Goal: Task Accomplishment & Management: Manage account settings

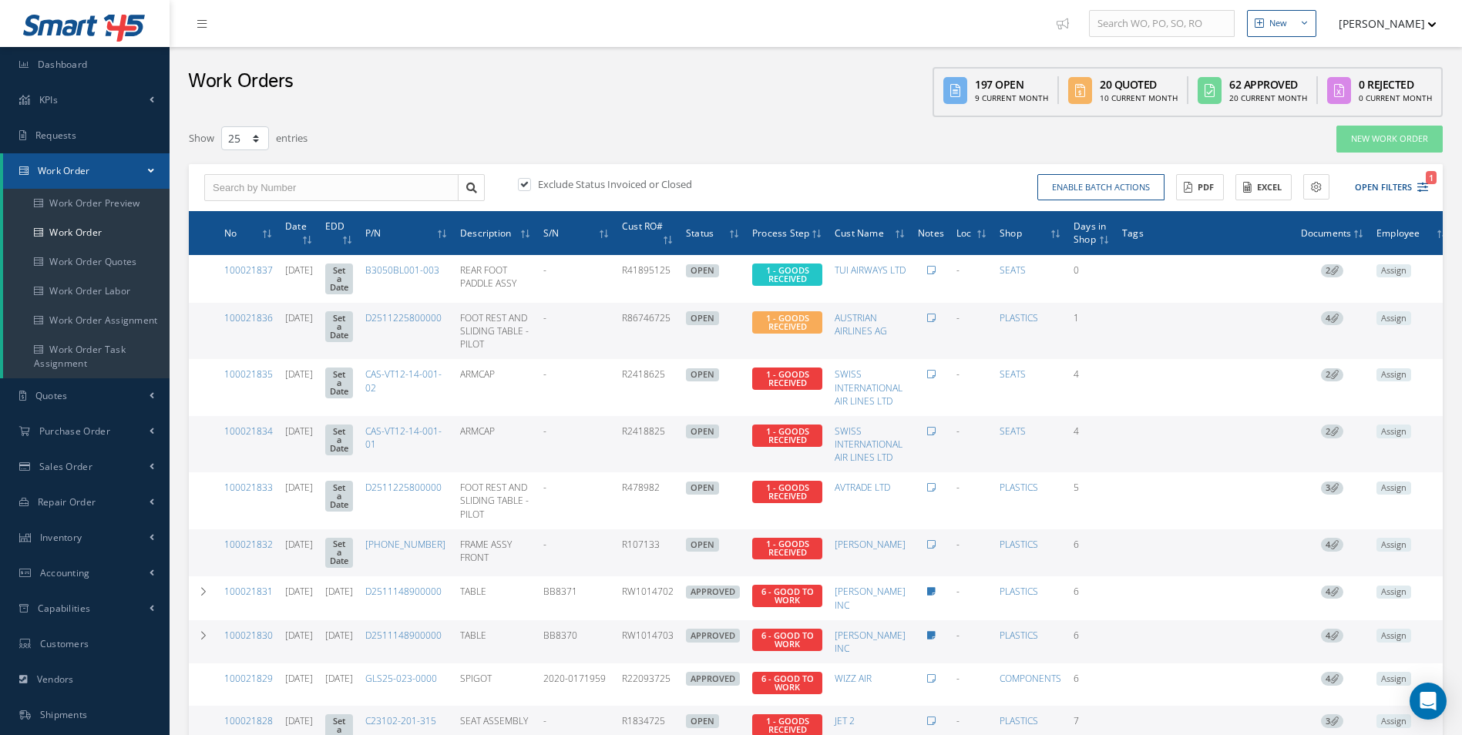
select select "25"
click at [115, 588] on link "Accounting" at bounding box center [85, 573] width 170 height 35
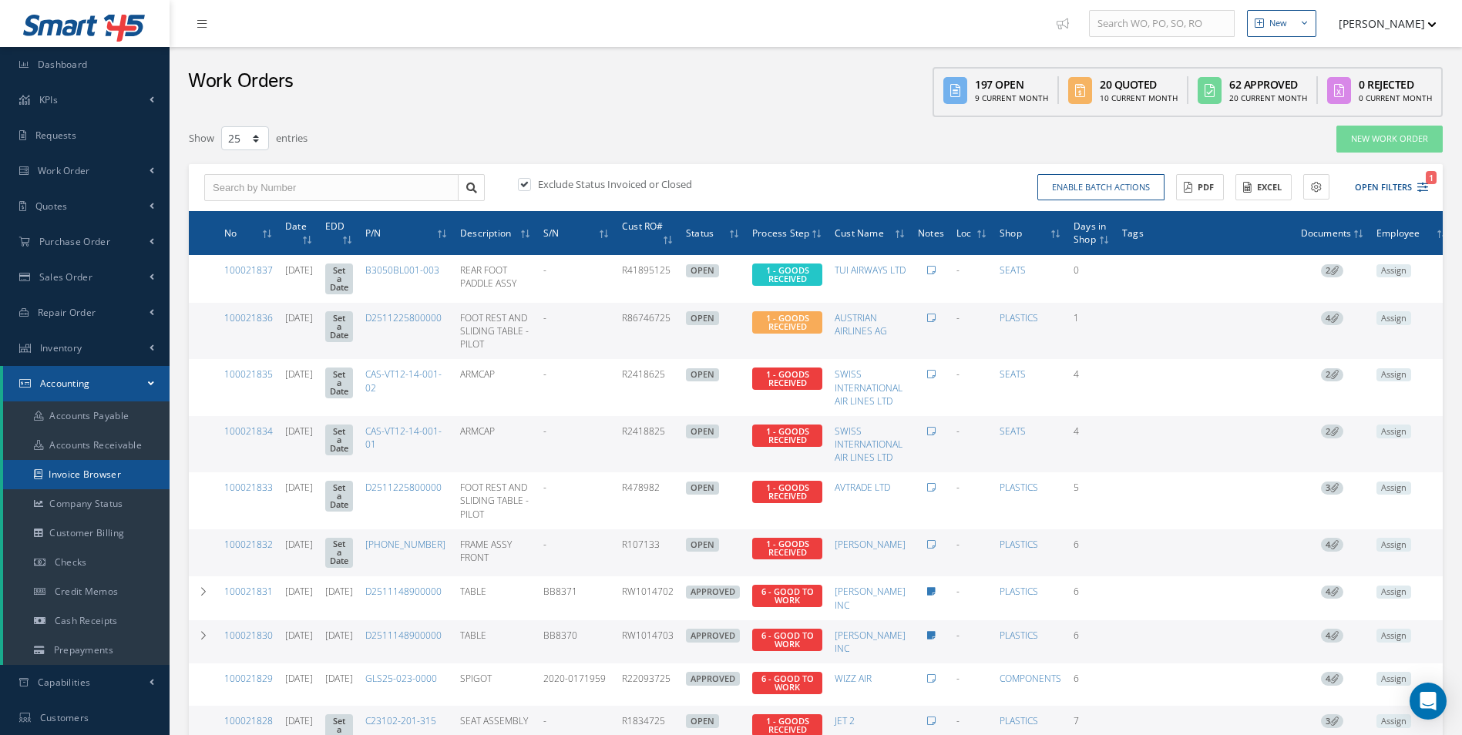
click at [98, 465] on link "Invoice Browser" at bounding box center [86, 474] width 167 height 29
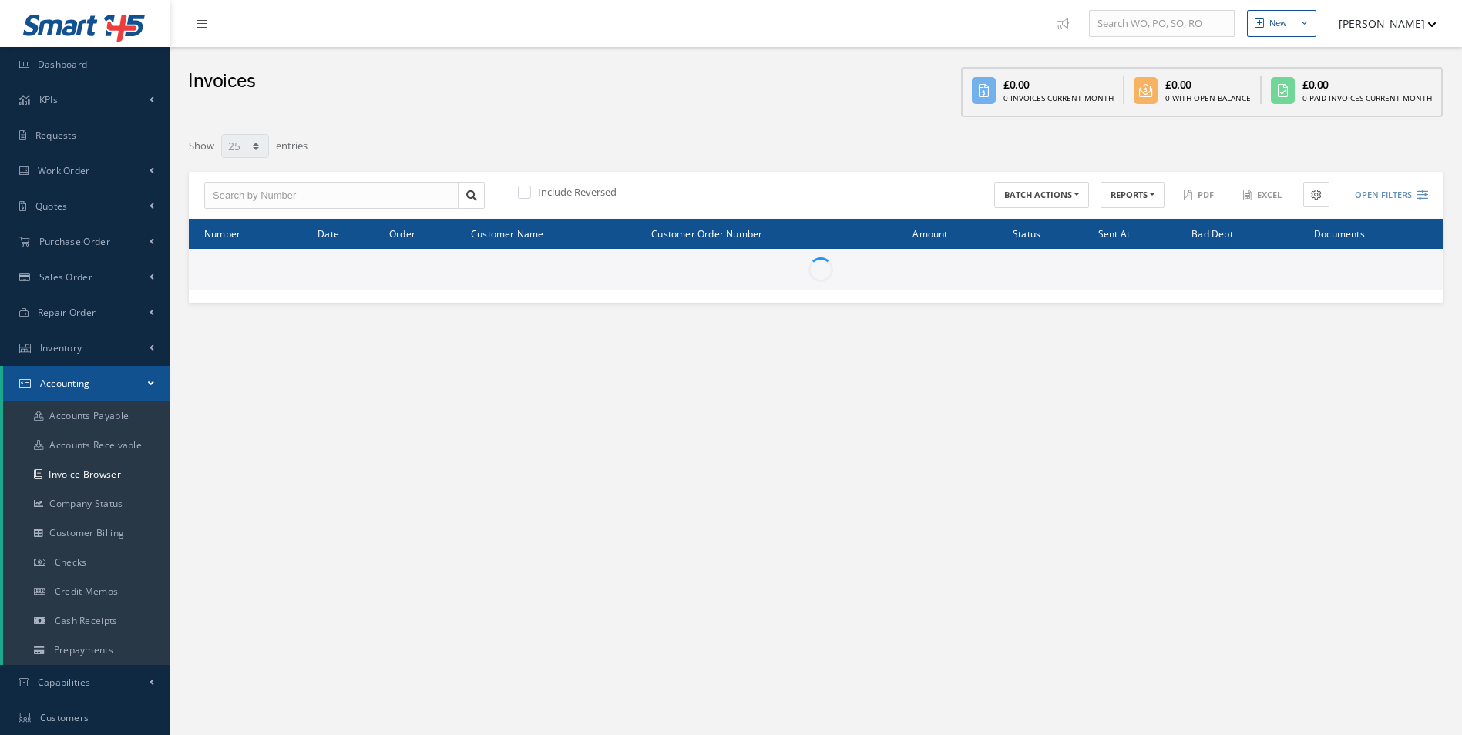
select select "25"
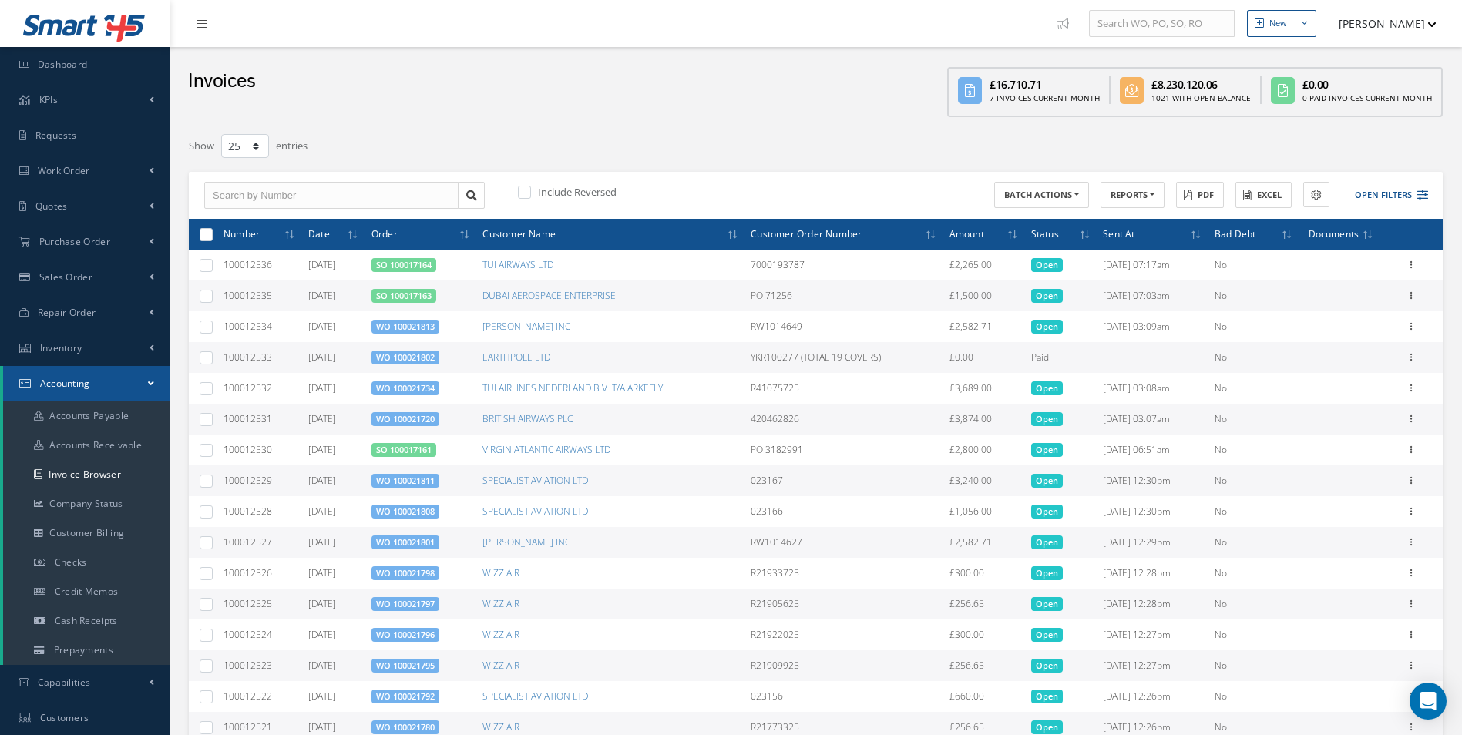
click at [1444, 19] on ul "New New Work Order New Purchase Order New Customer Quote New Sales Order New Re…" at bounding box center [1261, 23] width 425 height 47
click at [1438, 21] on ul "New New Work Order New Purchase Order New Customer Quote New Sales Order New Re…" at bounding box center [1261, 23] width 425 height 47
click at [1429, 20] on button "[PERSON_NAME]" at bounding box center [1380, 23] width 113 height 30
click at [1403, 39] on link "Administration" at bounding box center [1375, 52] width 123 height 26
click at [86, 243] on span "Purchase Order" at bounding box center [74, 241] width 71 height 13
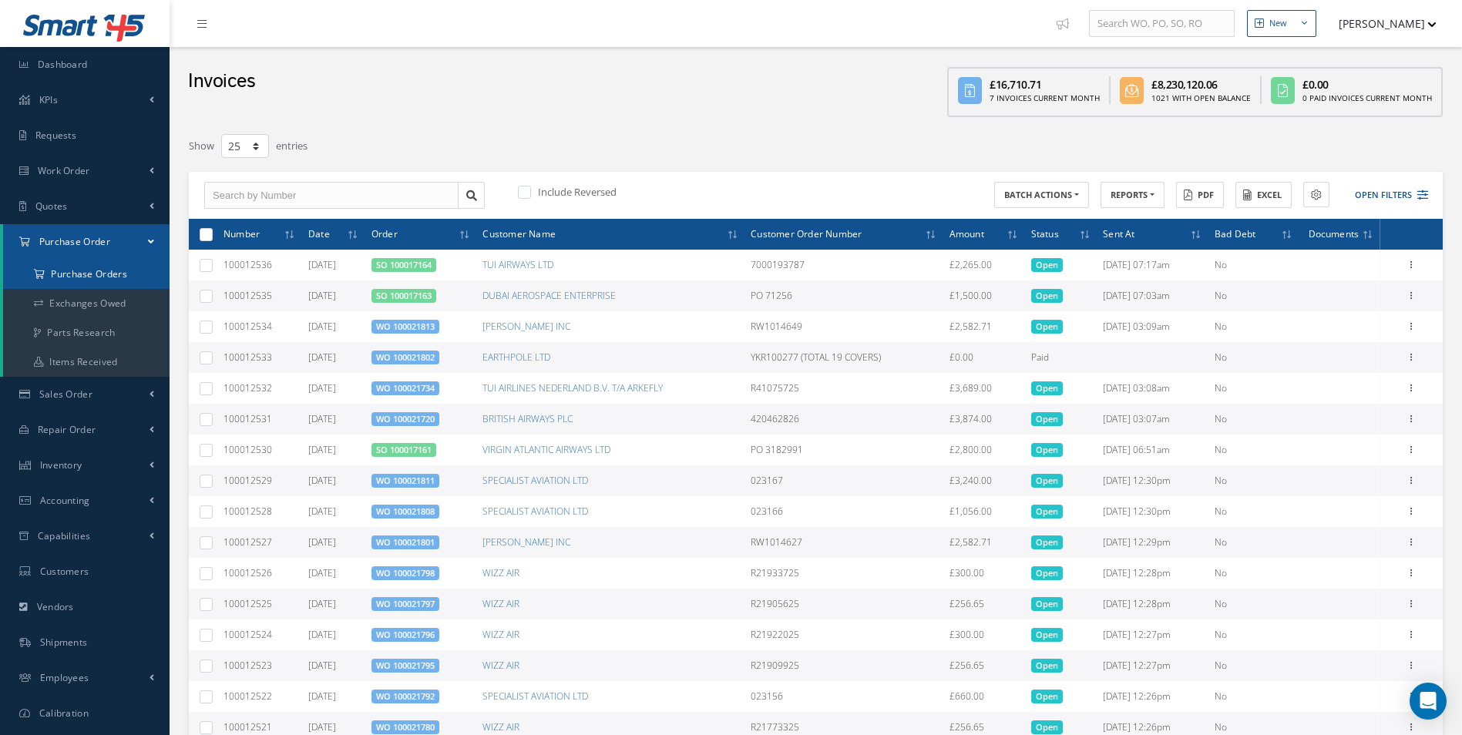
click at [103, 278] on a=1&status_id=2&status_id=3&status_id=5&collapsedFilters"] "Purchase Orders" at bounding box center [86, 274] width 167 height 29
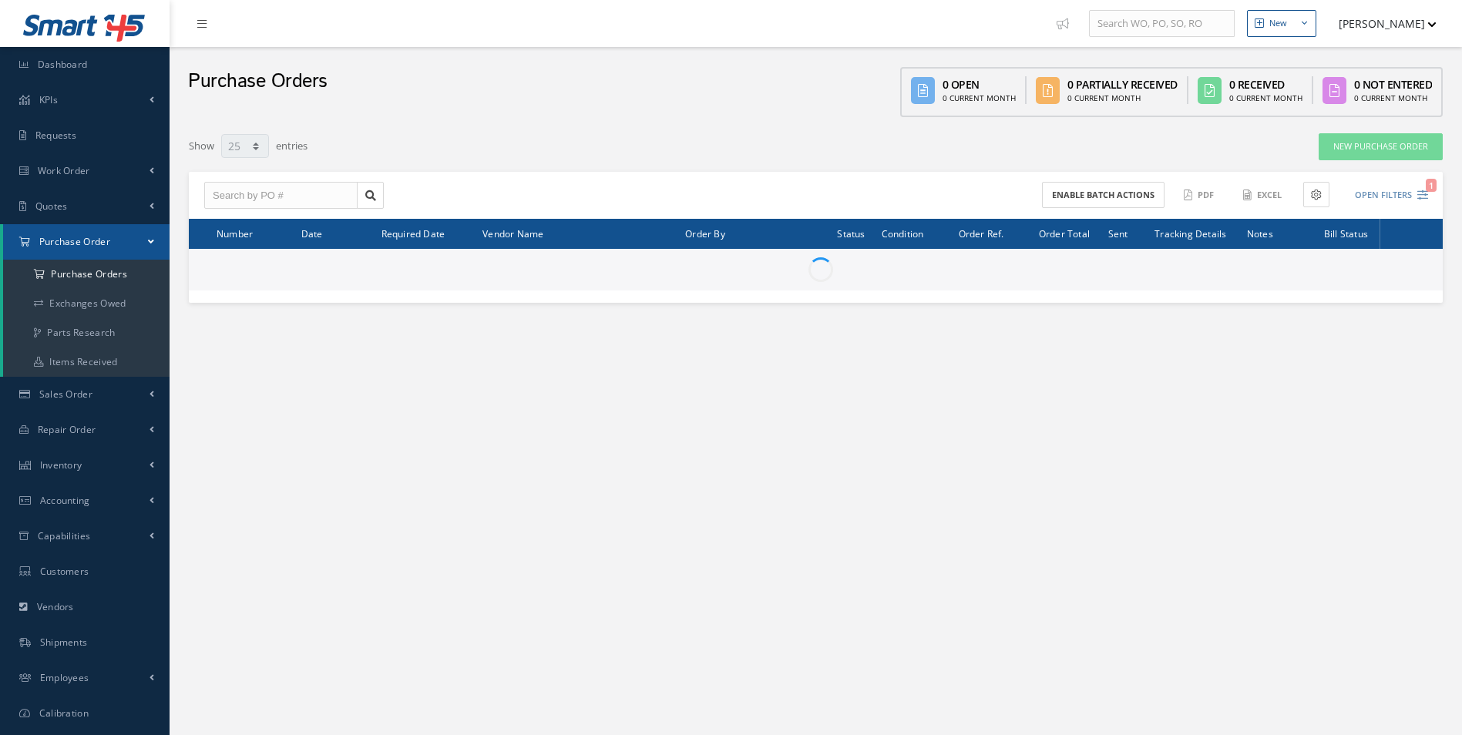
select select "25"
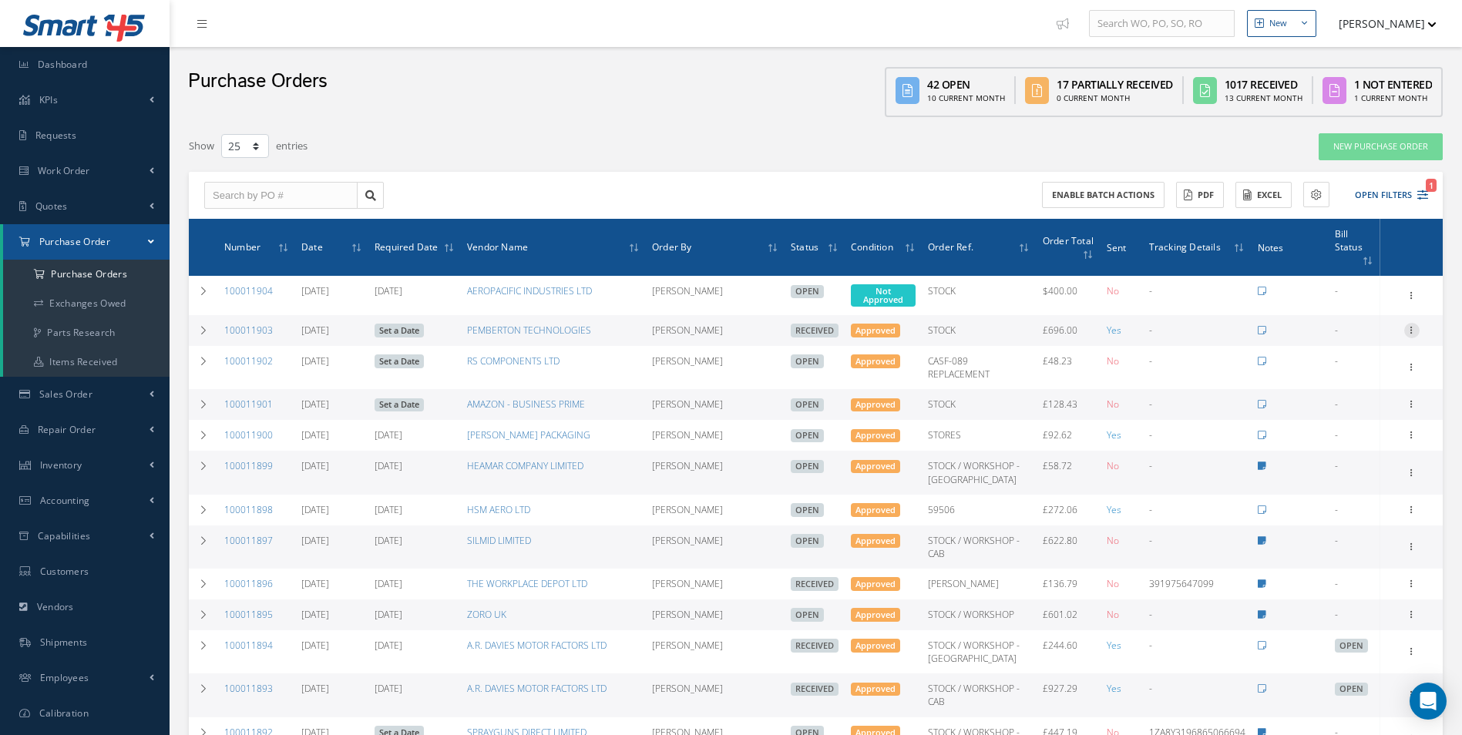
click at [1413, 324] on div at bounding box center [1412, 330] width 15 height 15
click at [1329, 371] on link "Edit" at bounding box center [1341, 381] width 122 height 20
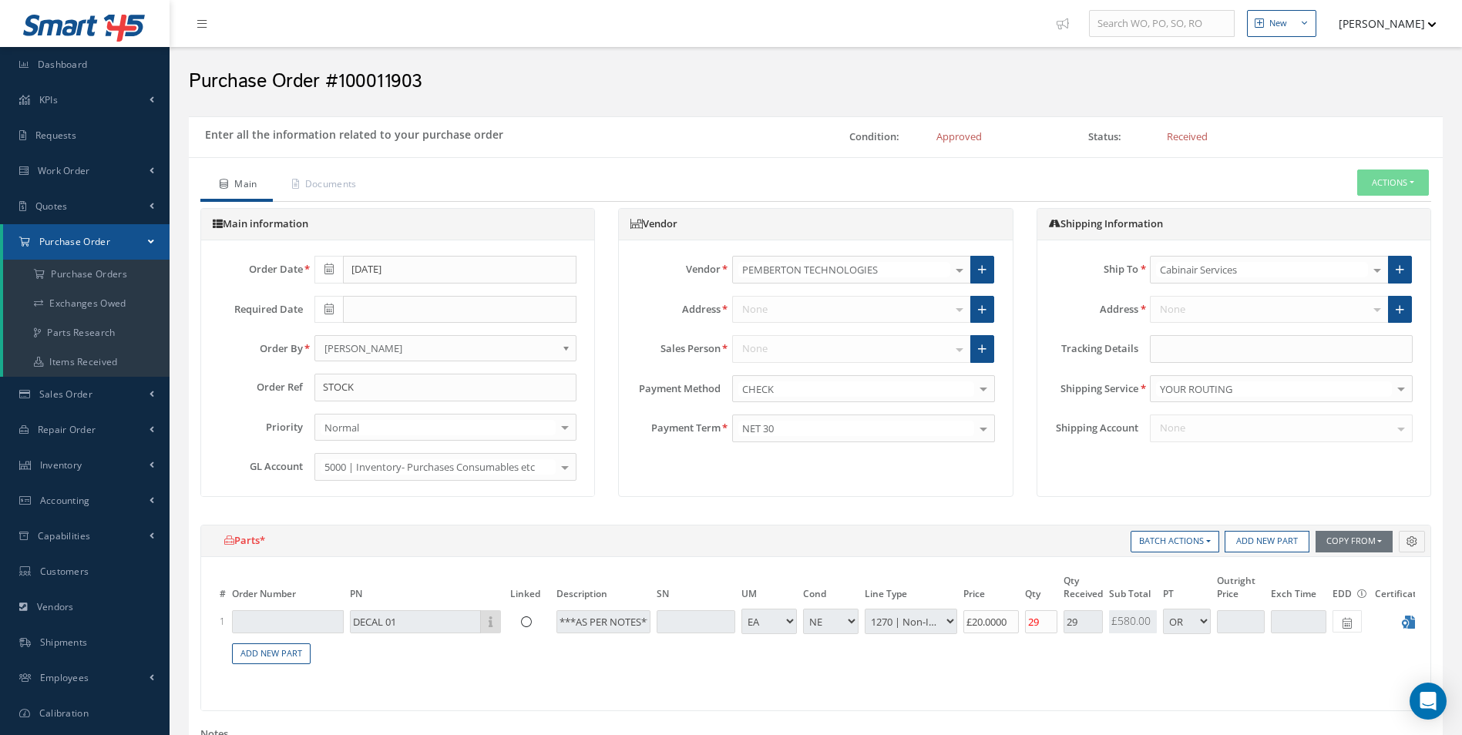
select select "1"
select select "5"
select select "114"
select select "1"
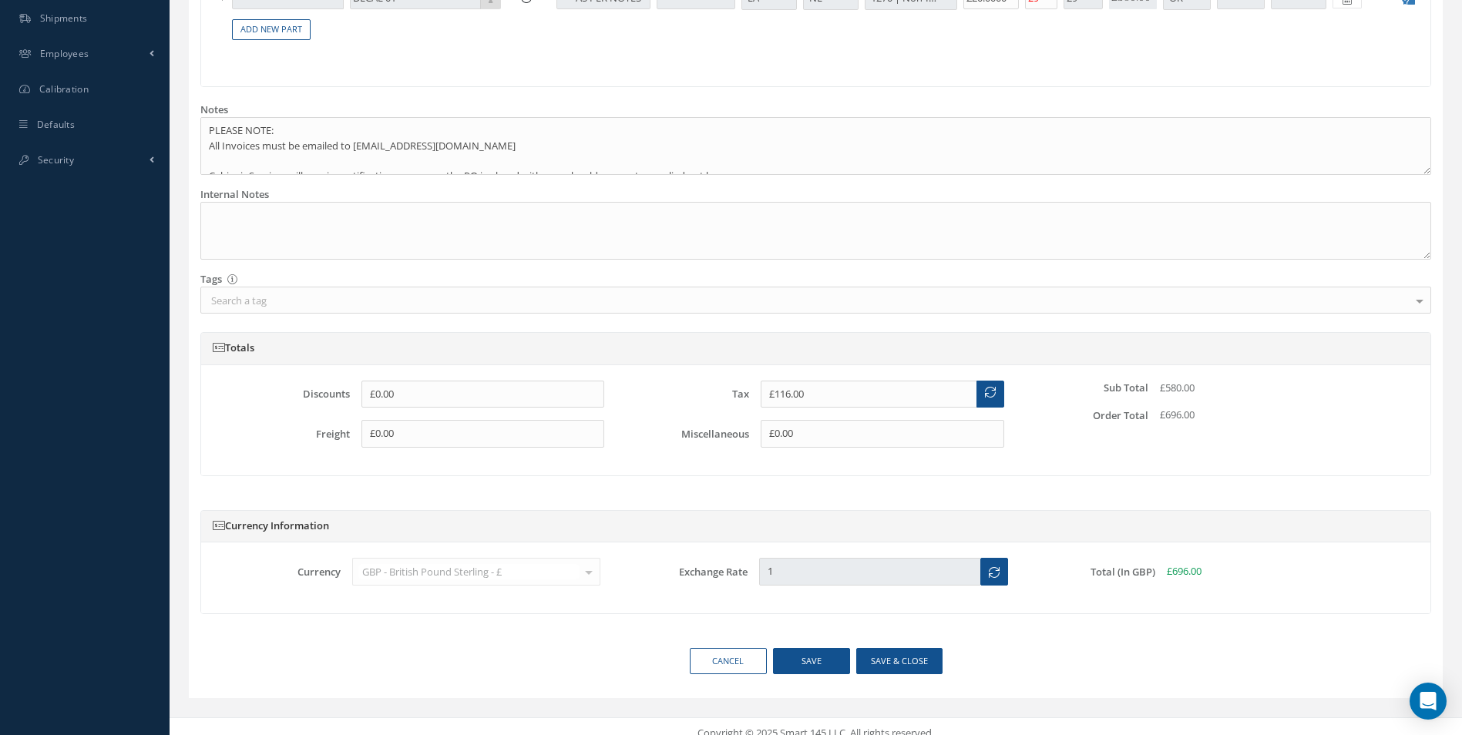
scroll to position [649, 0]
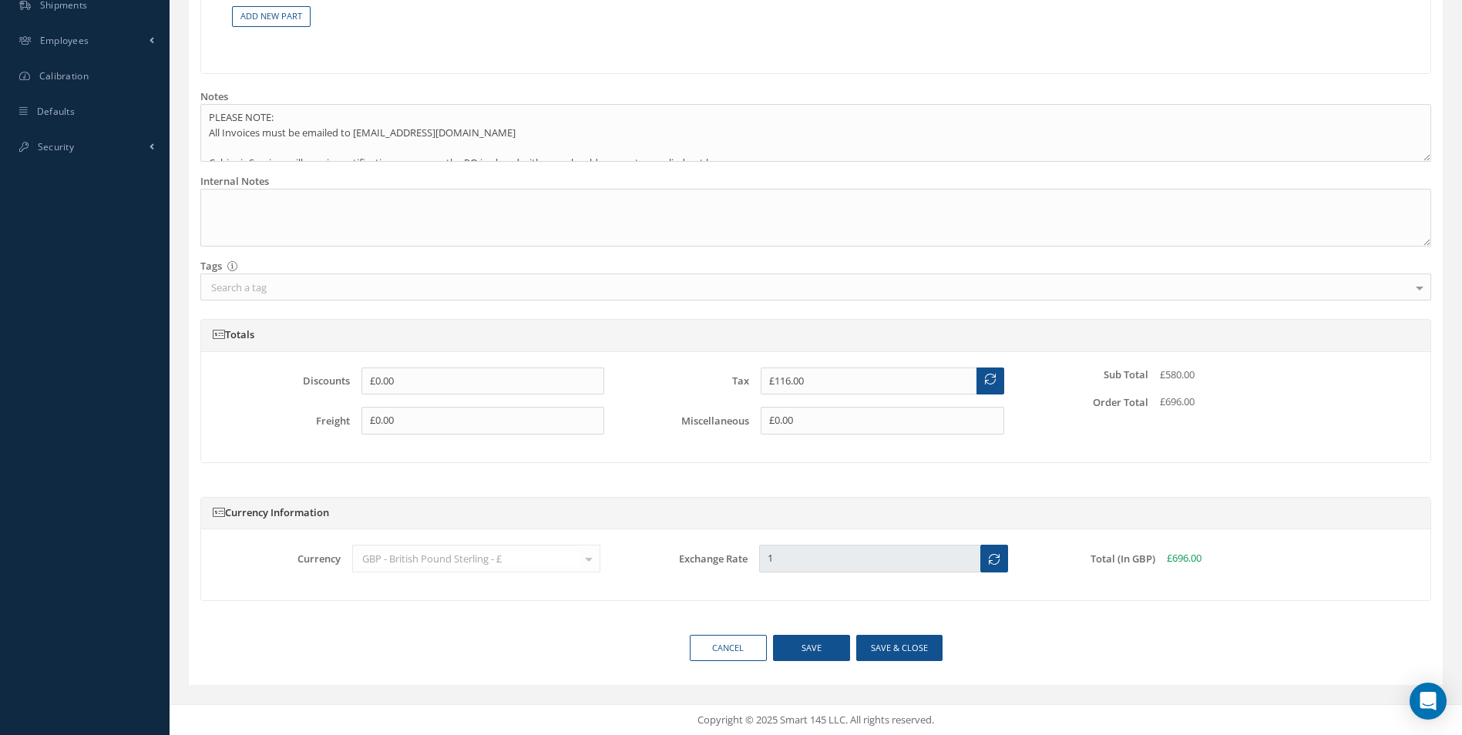
click at [473, 437] on div "Freight £0.00" at bounding box center [416, 427] width 399 height 40
click at [468, 430] on input "£0.00" at bounding box center [484, 421] width 244 height 28
click at [465, 426] on input "£0.00" at bounding box center [484, 421] width 244 height 28
click at [377, 424] on input "£0.00" at bounding box center [484, 421] width 244 height 28
type input "£10"
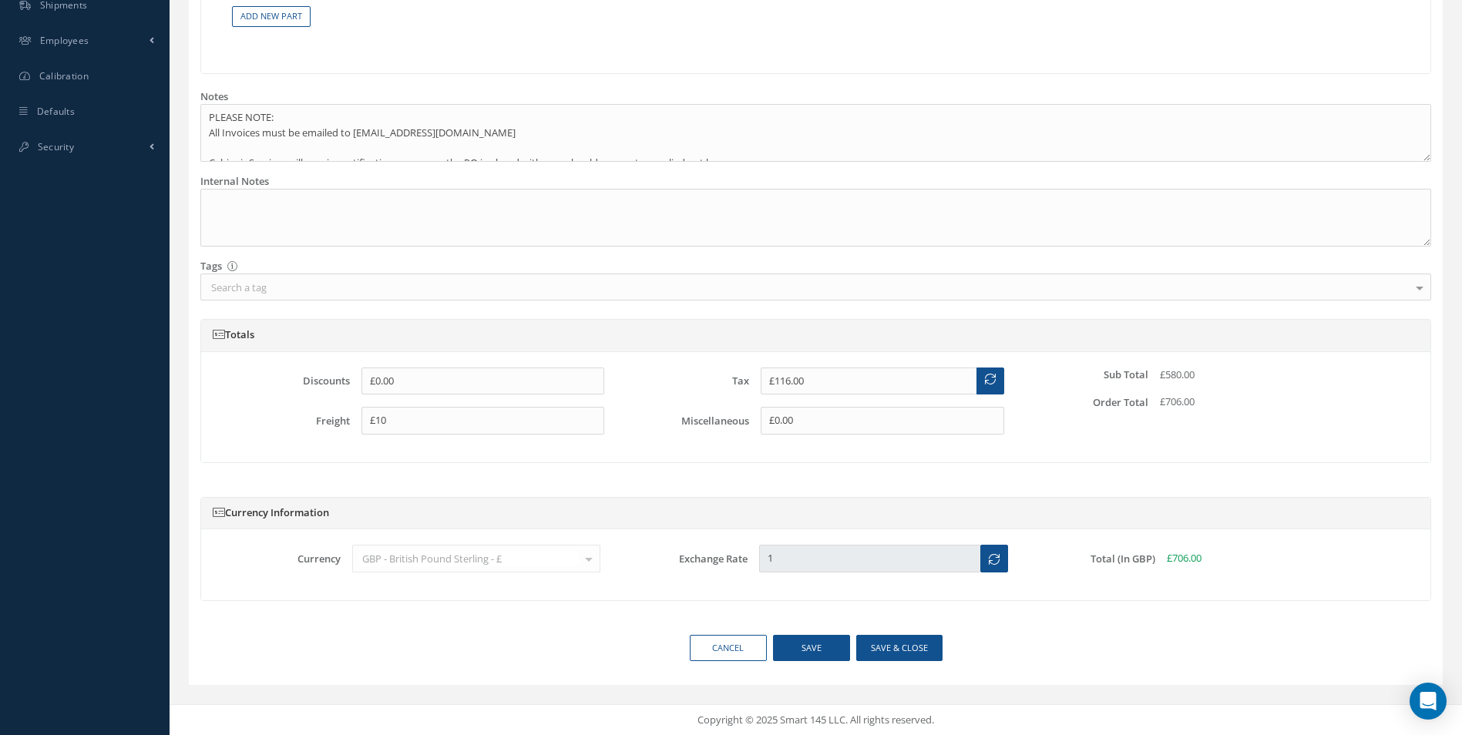
click at [680, 429] on div "Miscellaneous £0.00" at bounding box center [815, 421] width 399 height 28
click at [695, 652] on link "Cancel" at bounding box center [728, 648] width 77 height 27
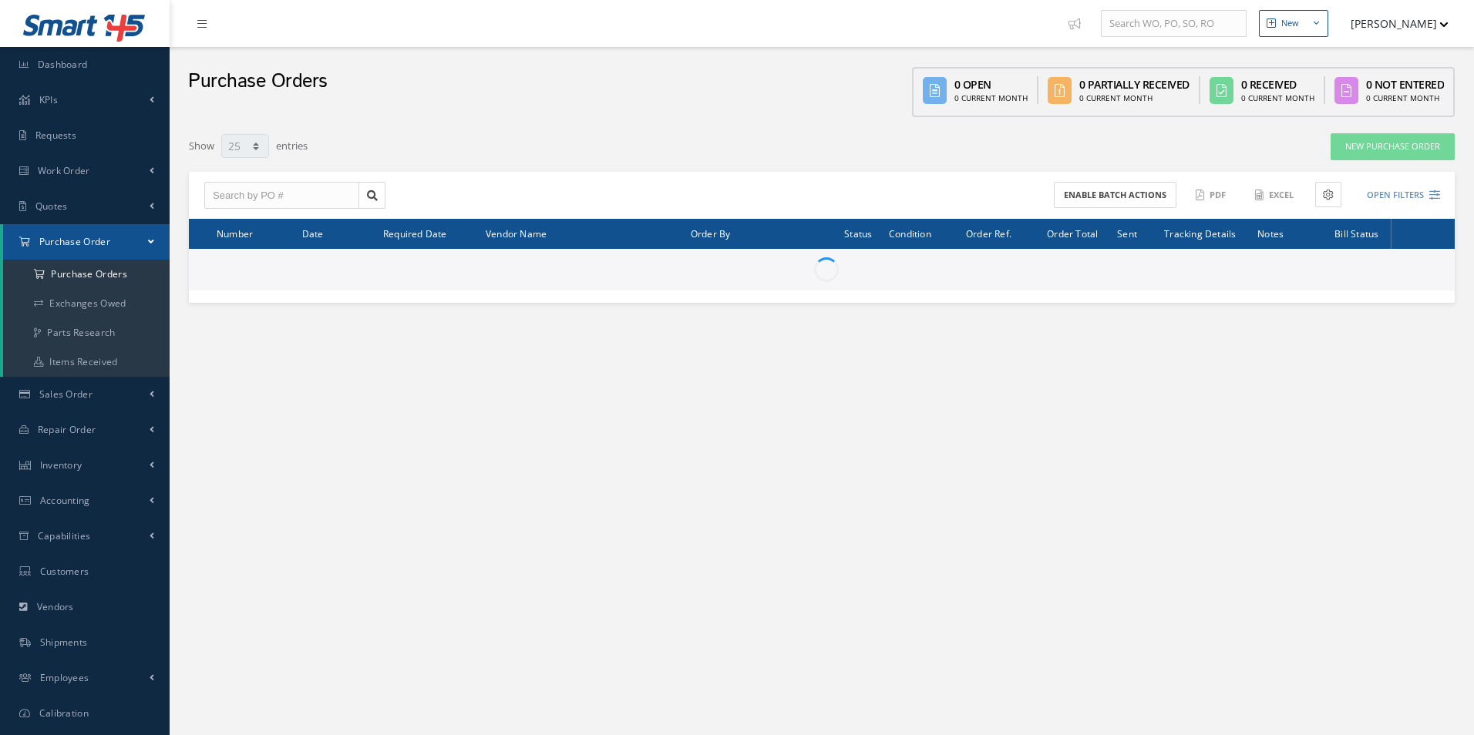
select select "25"
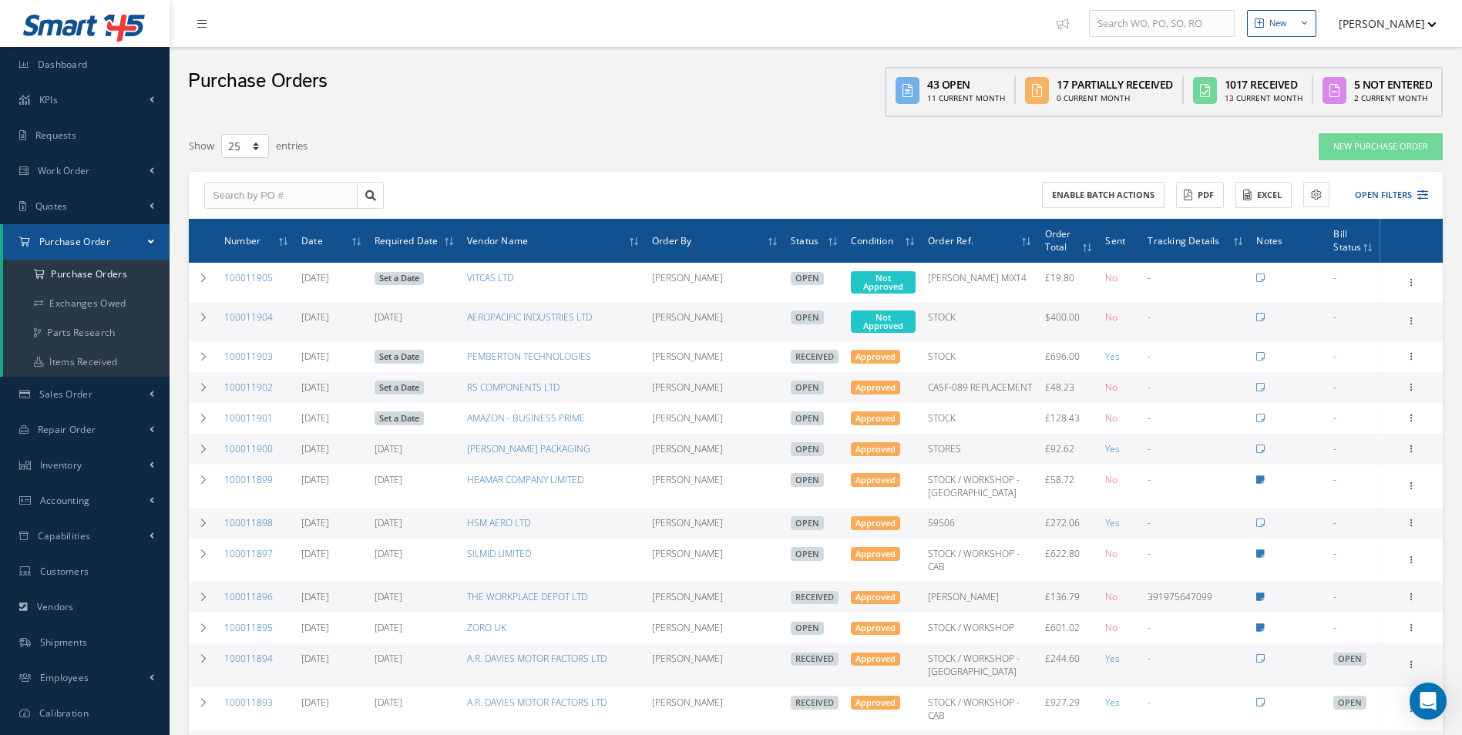
click at [1395, 22] on button "[PERSON_NAME]" at bounding box center [1380, 23] width 113 height 30
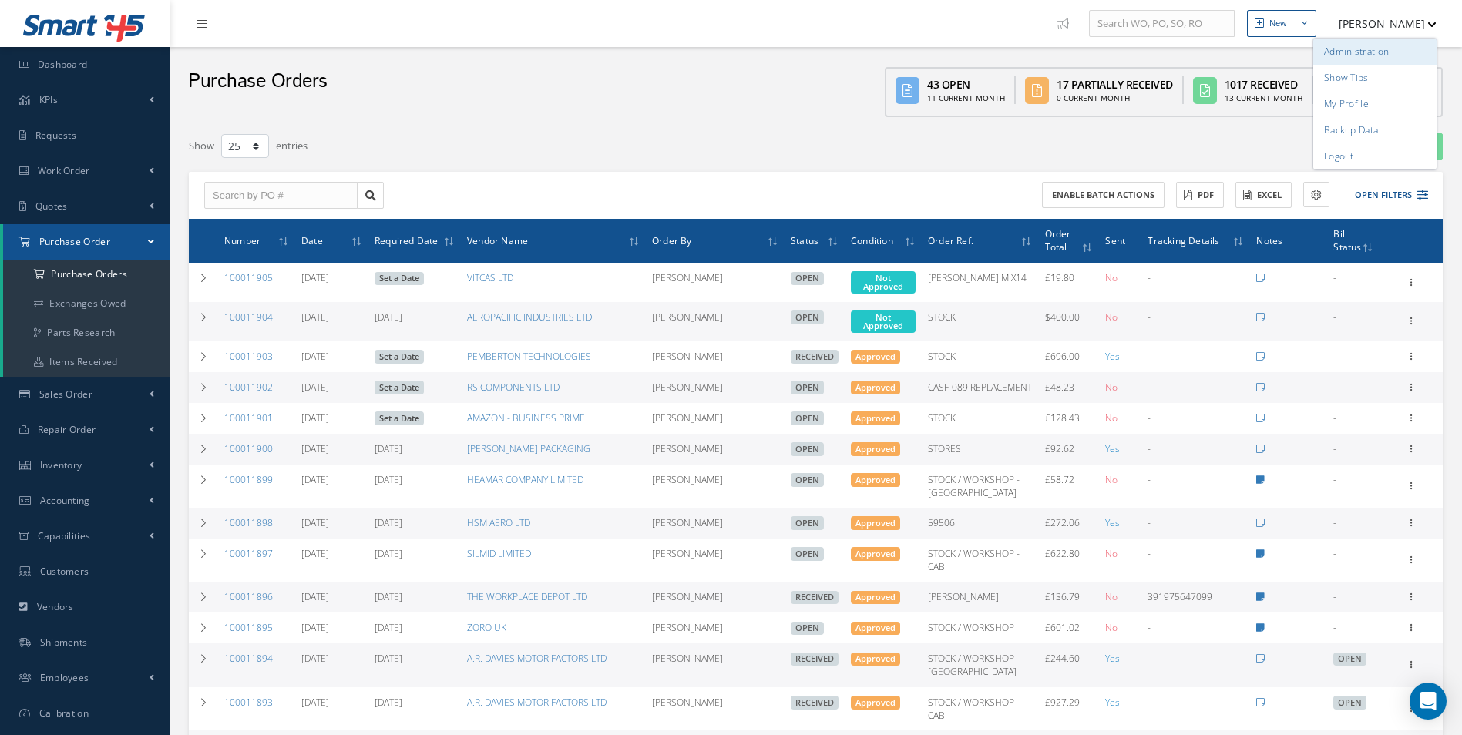
click at [1383, 42] on link "Administration" at bounding box center [1375, 52] width 123 height 26
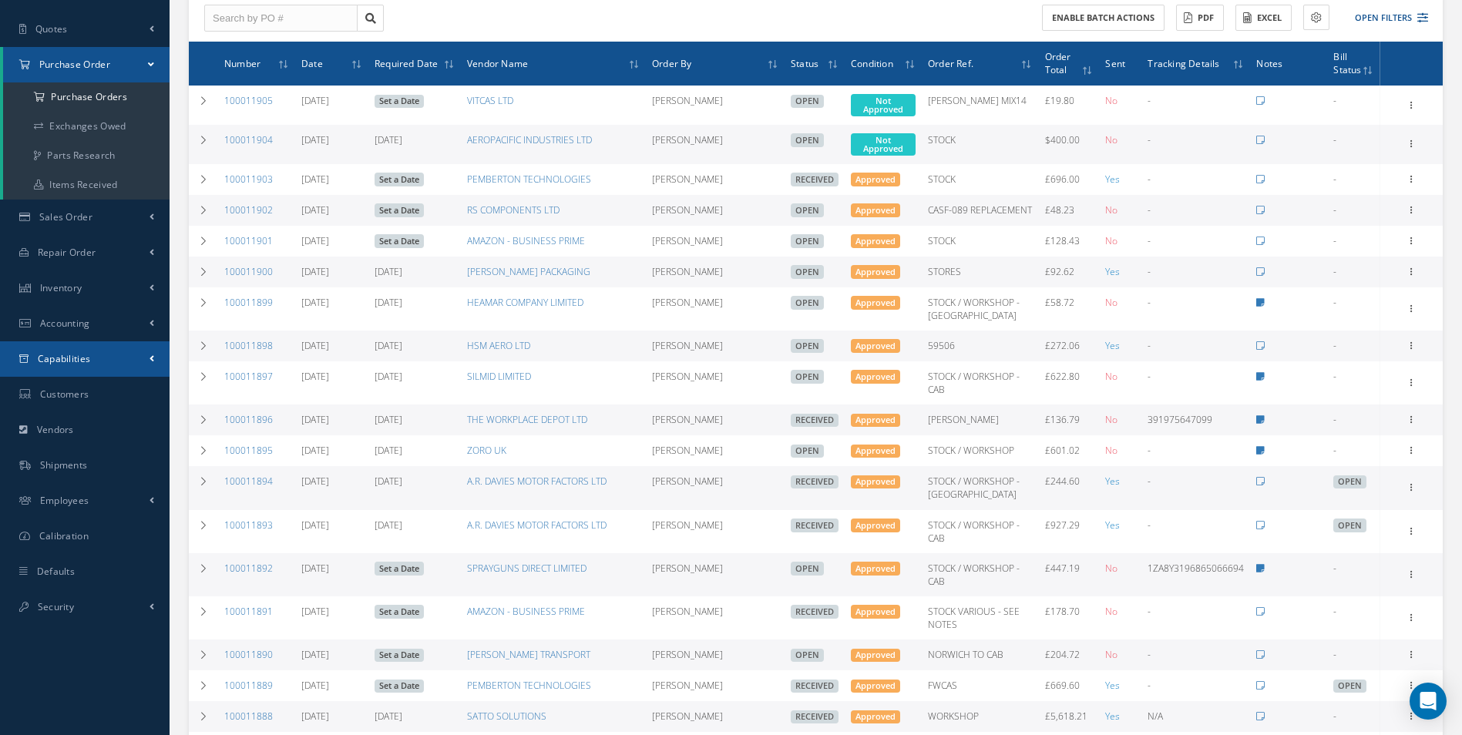
scroll to position [257, 0]
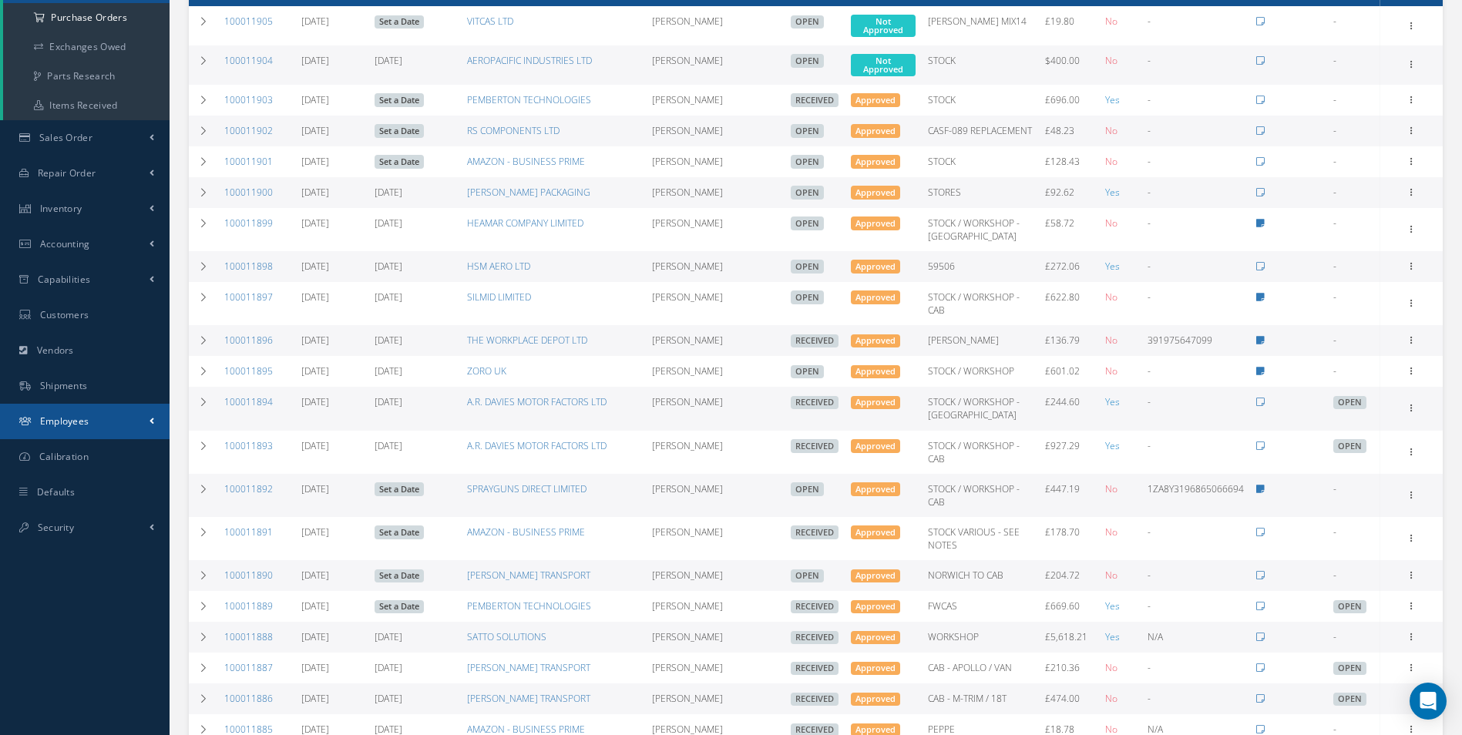
click at [119, 409] on link "Employees" at bounding box center [85, 421] width 170 height 35
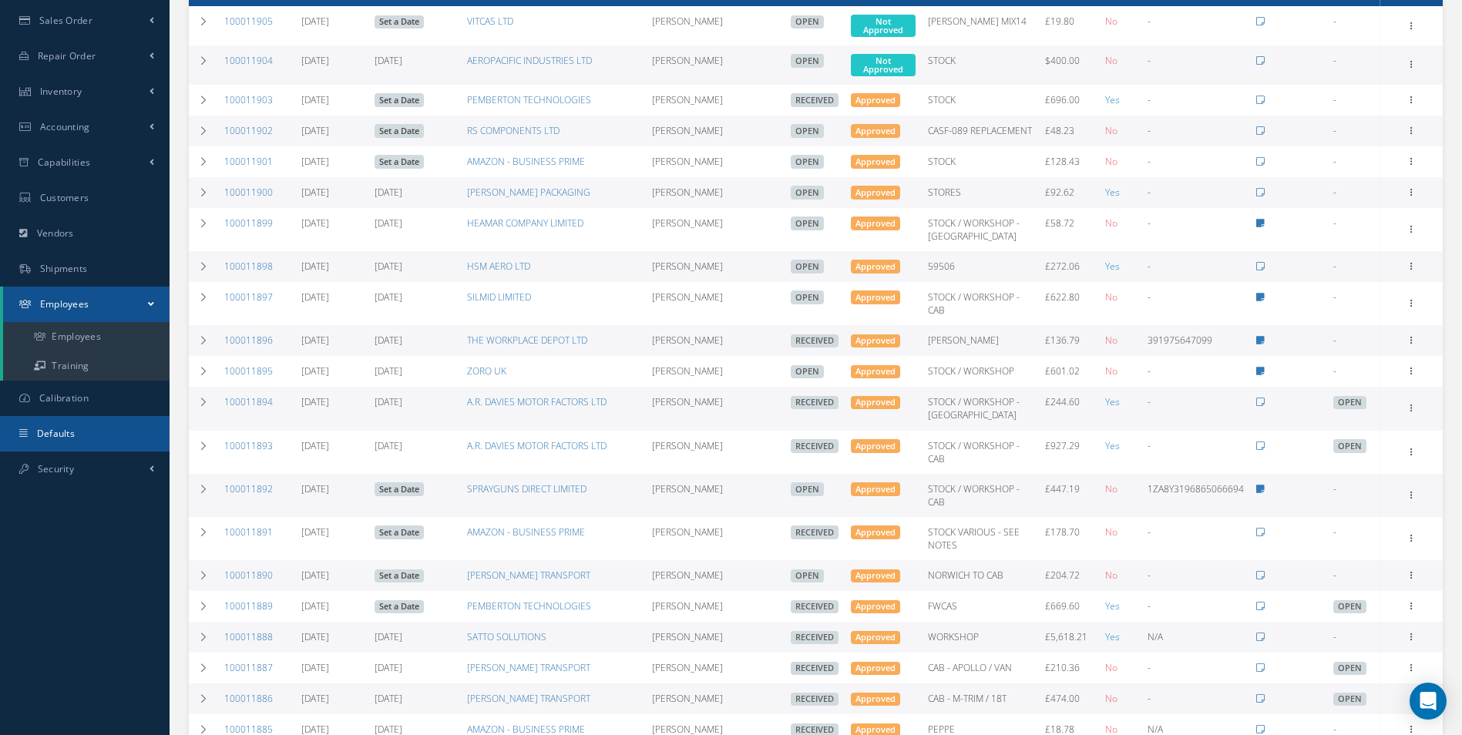
click at [116, 432] on link "Defaults" at bounding box center [85, 433] width 170 height 35
